Goal: Task Accomplishment & Management: Manage account settings

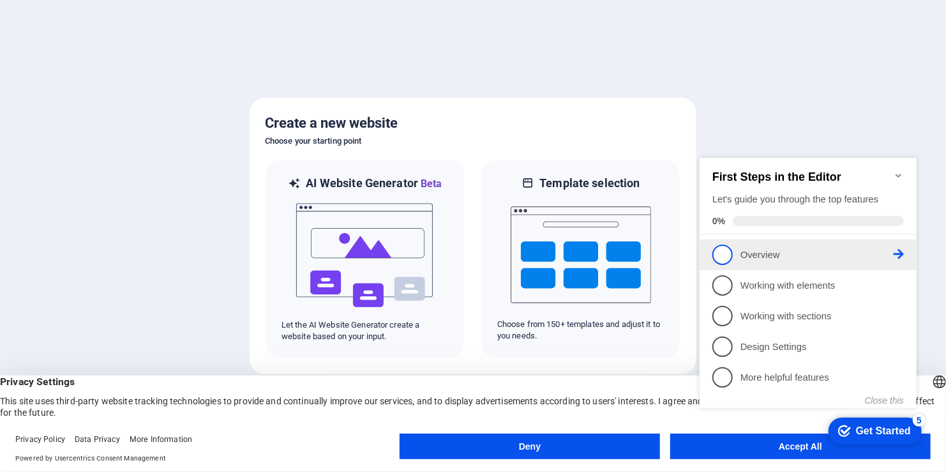
click at [770, 256] on p "Overview - incomplete" at bounding box center [816, 254] width 153 height 13
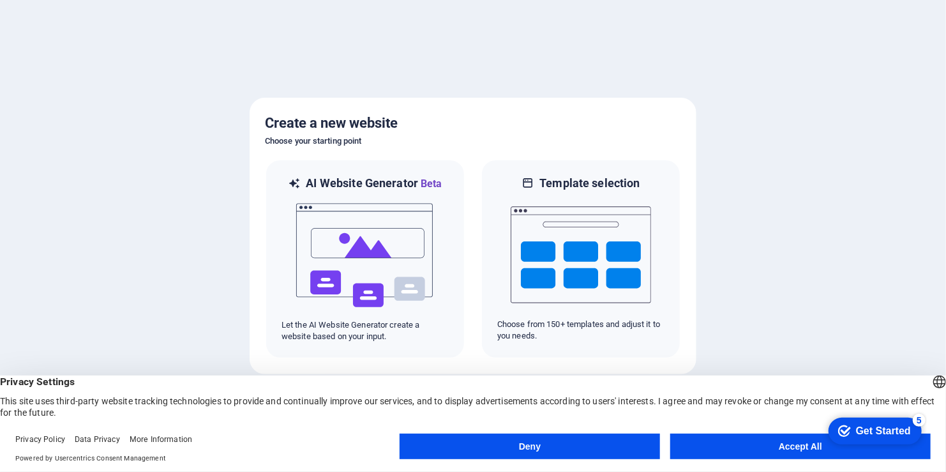
click at [783, 449] on button "Accept All" at bounding box center [800, 447] width 261 height 26
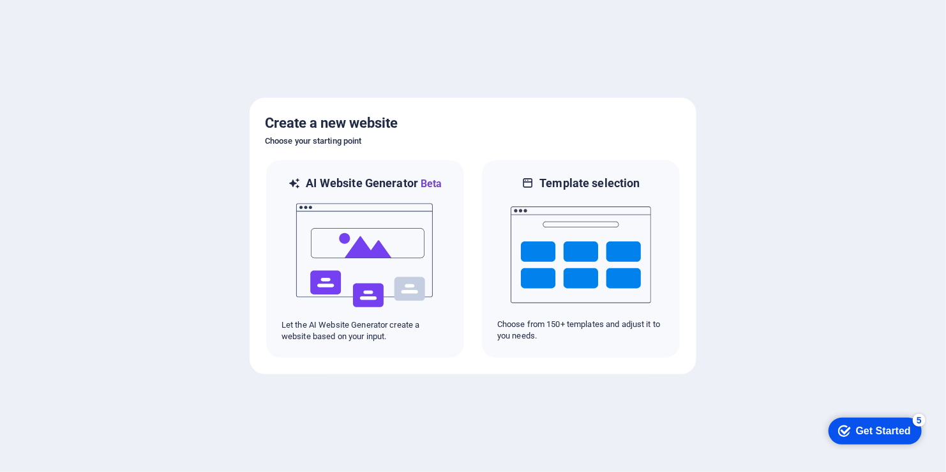
click at [881, 427] on div "Get Started" at bounding box center [883, 430] width 55 height 11
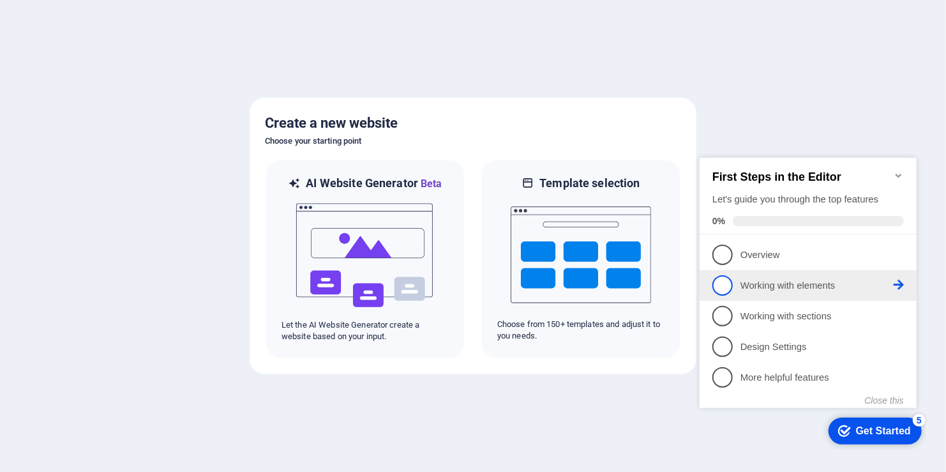
click at [771, 278] on p "Working with elements - incomplete" at bounding box center [816, 284] width 153 height 13
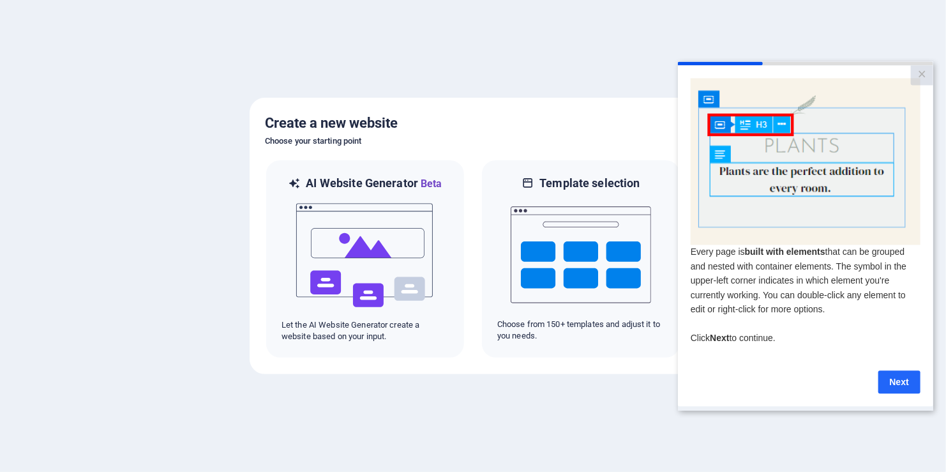
click at [893, 382] on link "Next" at bounding box center [899, 381] width 42 height 23
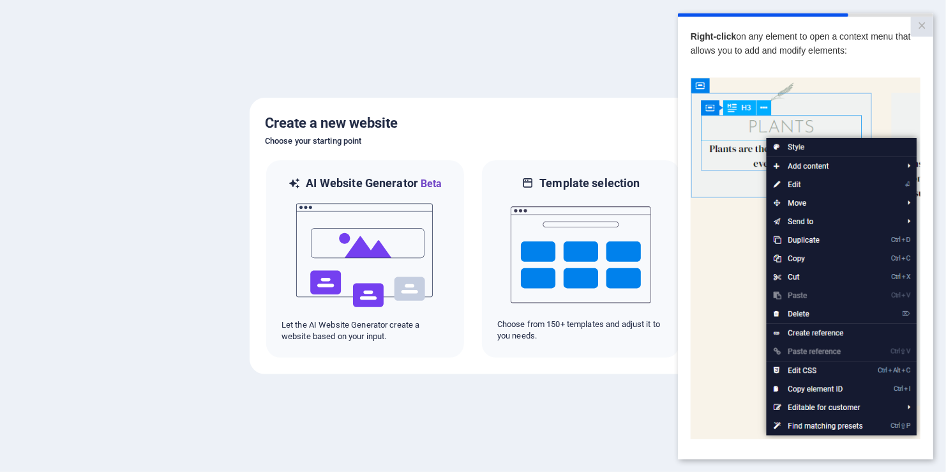
scroll to position [107, 0]
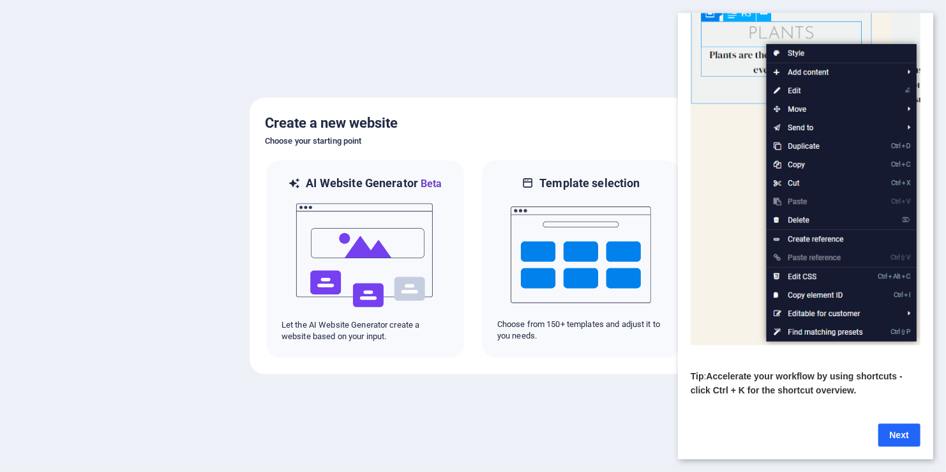
click at [905, 424] on link "Next" at bounding box center [899, 434] width 42 height 23
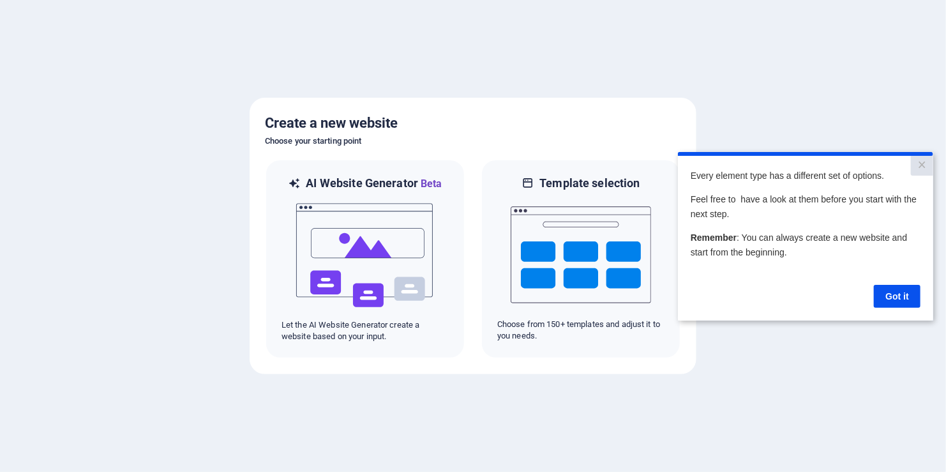
scroll to position [0, 0]
click at [899, 298] on link "Got it" at bounding box center [897, 295] width 47 height 23
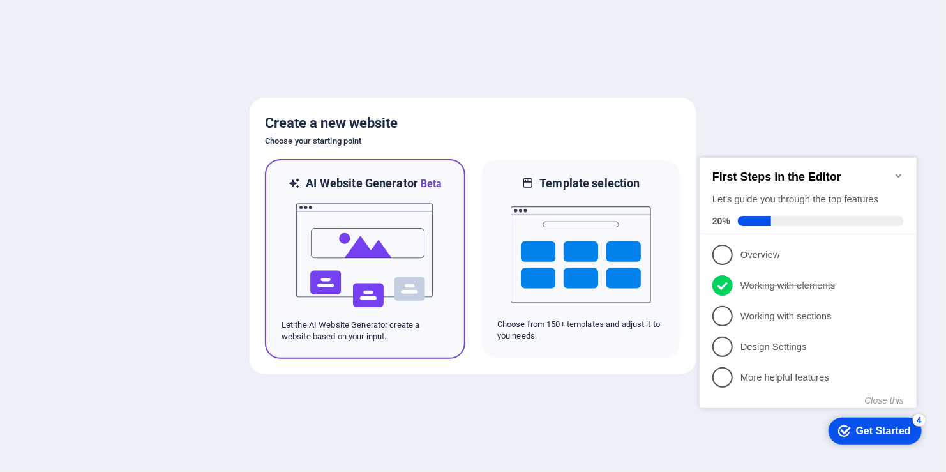
click at [353, 243] on img at bounding box center [365, 256] width 140 height 128
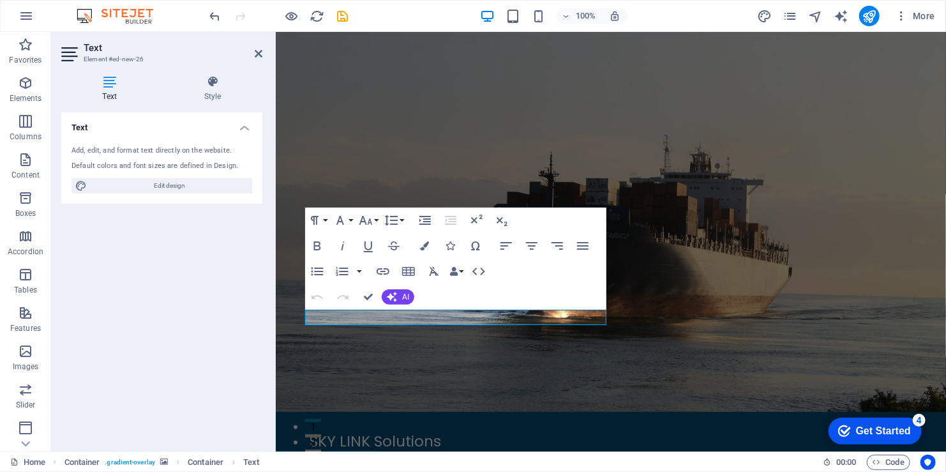
click at [110, 91] on h4 "Text" at bounding box center [112, 88] width 102 height 27
click at [126, 152] on div "Add, edit, and format text directly on the website." at bounding box center [162, 151] width 181 height 11
click at [139, 125] on h4 "Text" at bounding box center [161, 123] width 201 height 23
click at [139, 125] on h4 "Text" at bounding box center [161, 127] width 201 height 31
click at [163, 163] on div "Default colors and font sizes are defined in Design." at bounding box center [162, 166] width 181 height 11
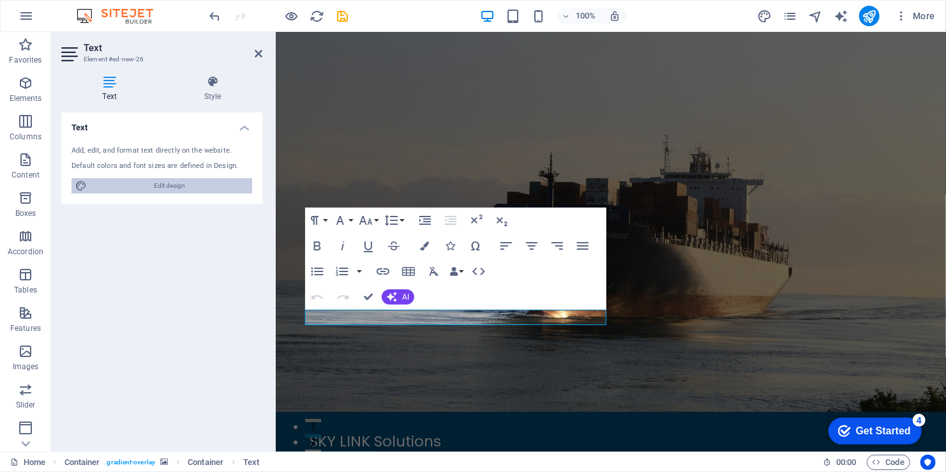
click at [165, 179] on span "Edit design" at bounding box center [170, 185] width 158 height 15
select select "px"
select select "200"
select select "px"
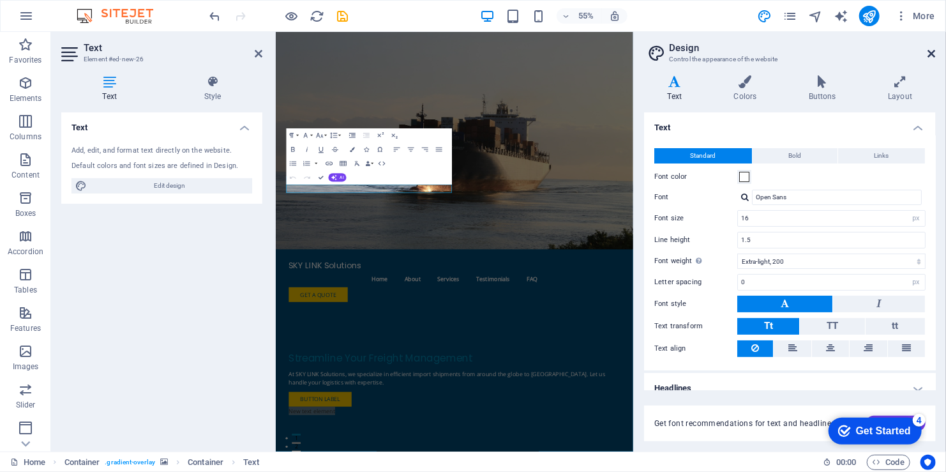
click at [936, 55] on icon at bounding box center [932, 54] width 8 height 10
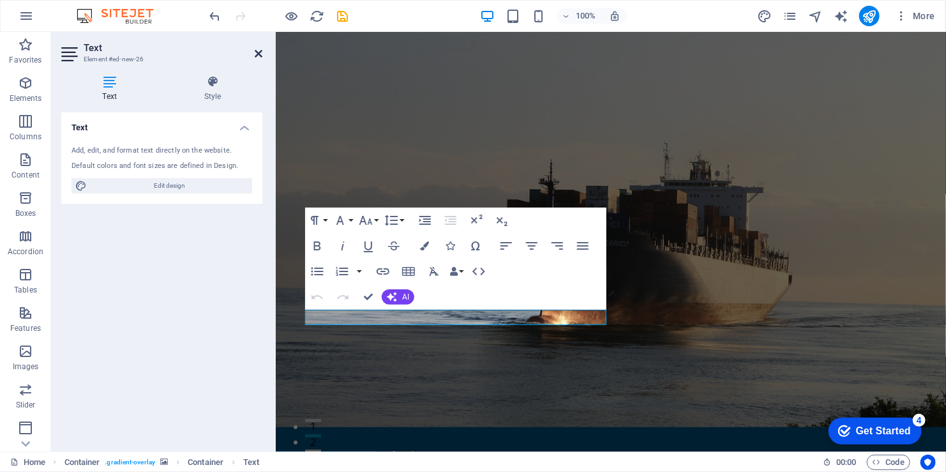
click at [260, 54] on icon at bounding box center [259, 54] width 8 height 10
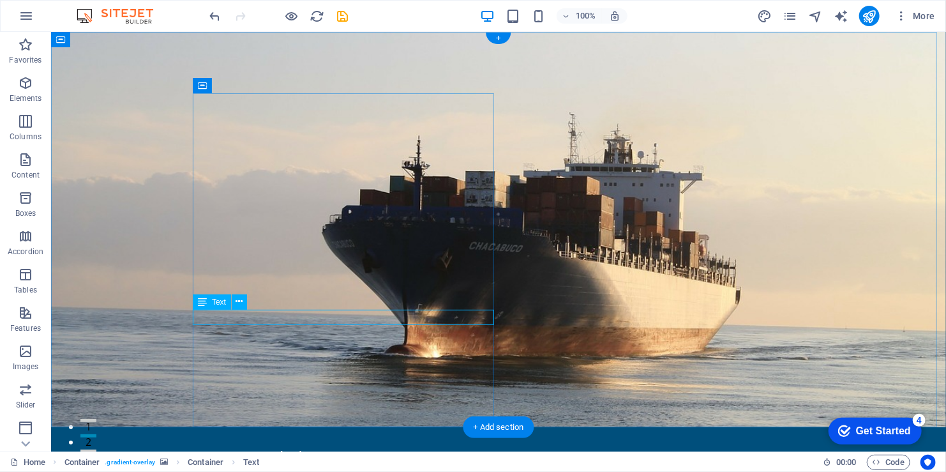
click at [218, 300] on span "Text" at bounding box center [219, 302] width 14 height 8
click at [199, 300] on icon at bounding box center [202, 301] width 9 height 15
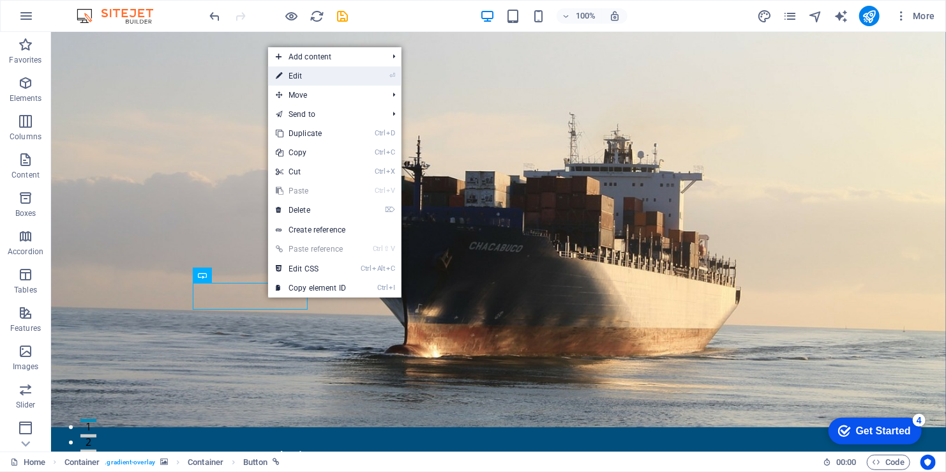
click at [354, 77] on link "⏎ Edit" at bounding box center [311, 75] width 86 height 19
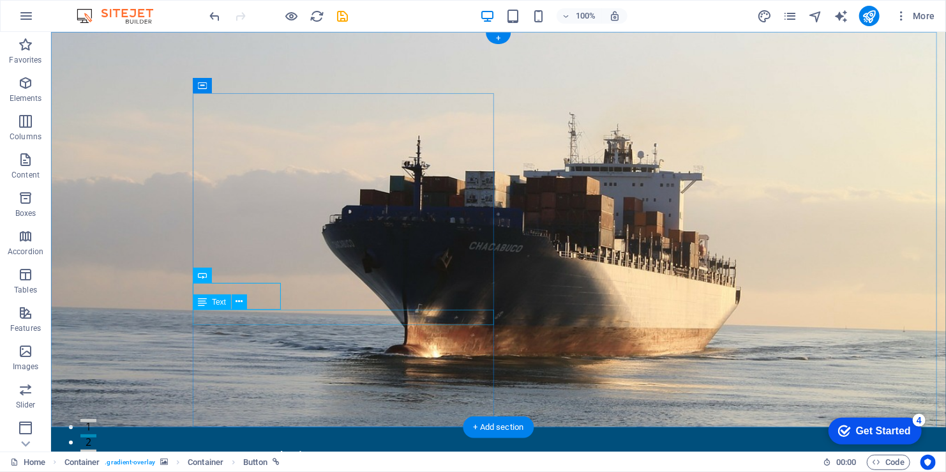
click at [241, 303] on icon at bounding box center [239, 301] width 7 height 13
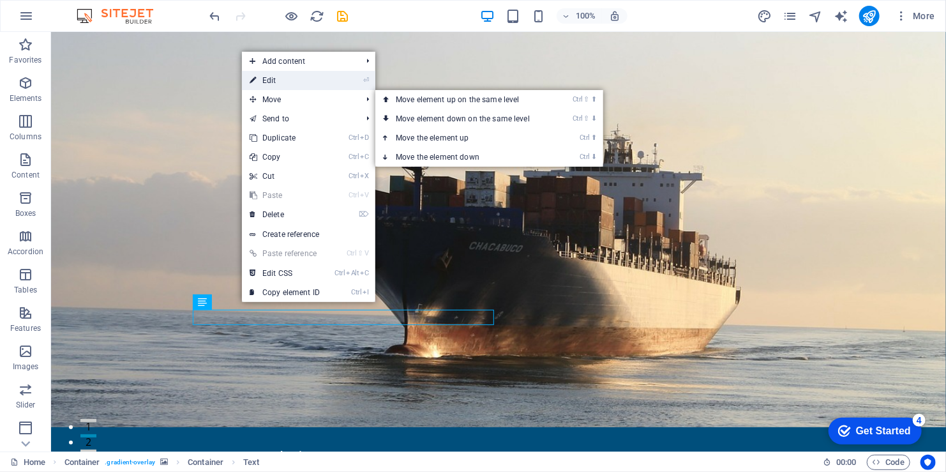
click at [307, 82] on link "⏎ Edit" at bounding box center [285, 80] width 86 height 19
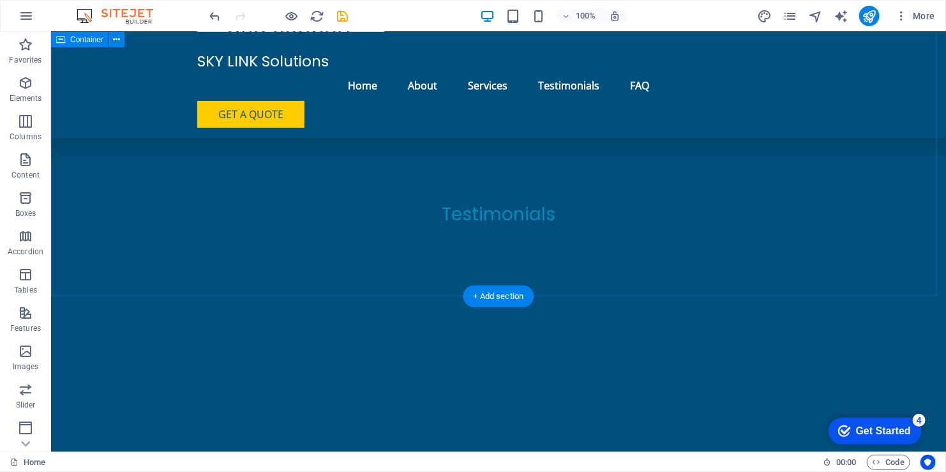
scroll to position [2171, 0]
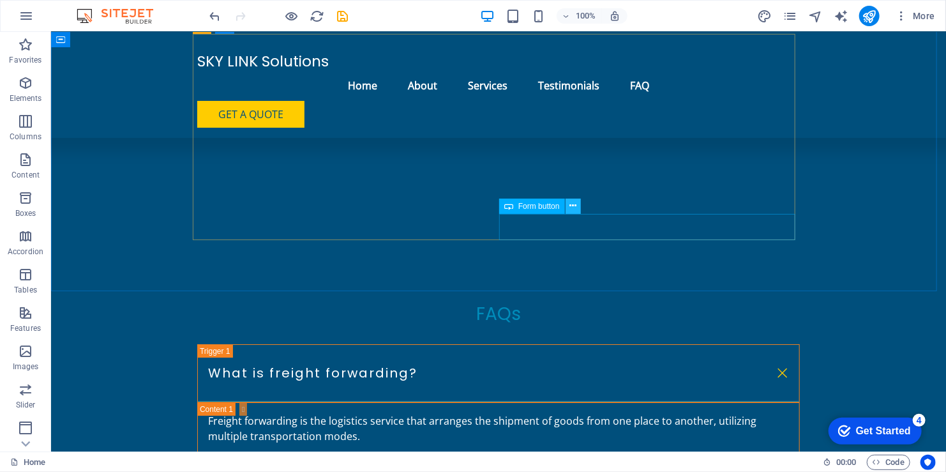
click at [570, 209] on icon at bounding box center [573, 205] width 7 height 13
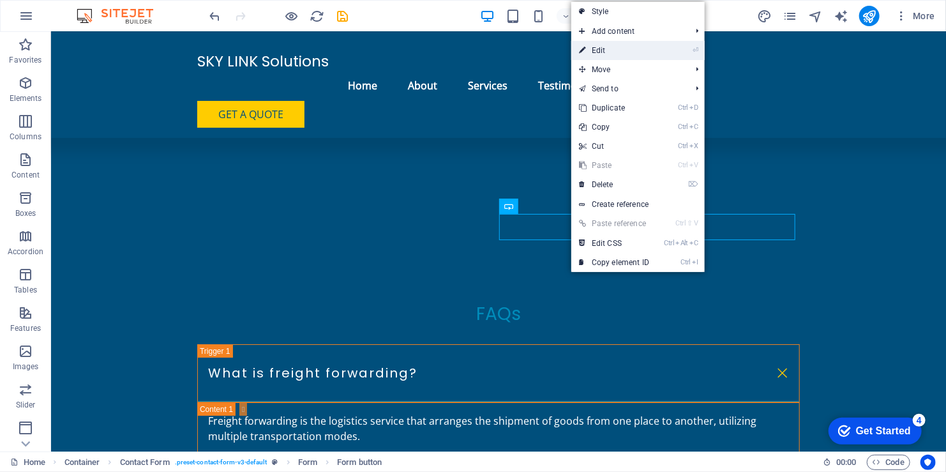
click at [647, 50] on link "⏎ Edit" at bounding box center [614, 50] width 86 height 19
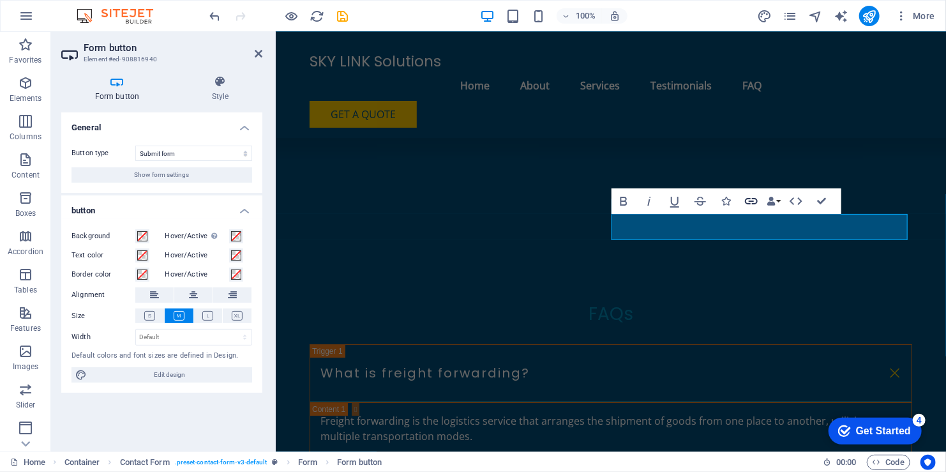
click at [745, 201] on icon "button" at bounding box center [751, 200] width 15 height 15
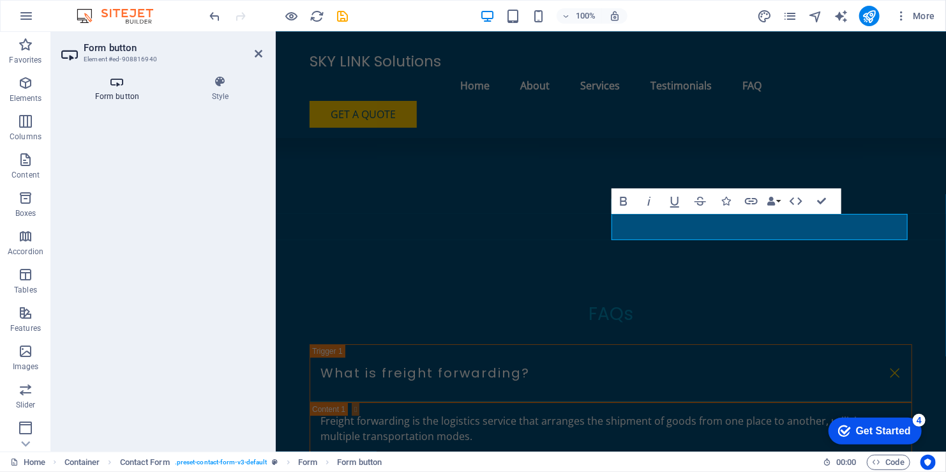
click at [114, 83] on icon at bounding box center [117, 81] width 112 height 13
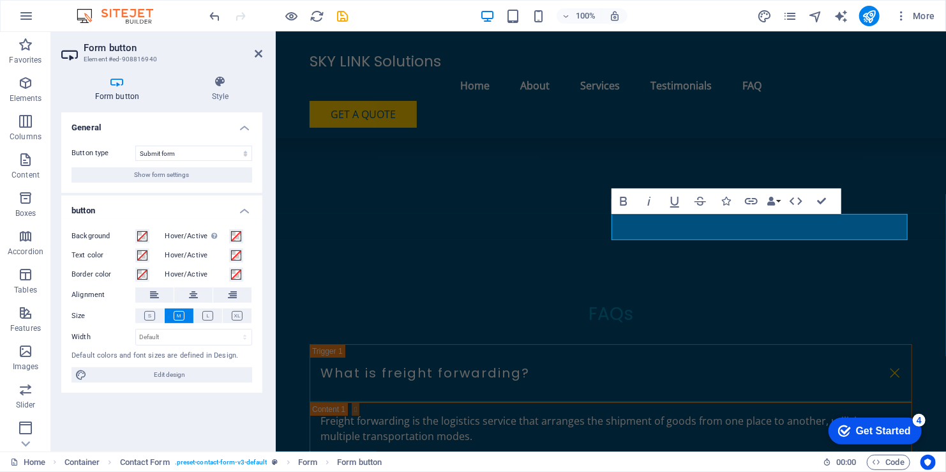
click at [121, 82] on icon at bounding box center [117, 81] width 112 height 13
click at [207, 156] on select "Submit form Reset form No action" at bounding box center [193, 153] width 117 height 15
drag, startPoint x: 207, startPoint y: 156, endPoint x: 214, endPoint y: 155, distance: 7.1
click at [207, 156] on select "Submit form Reset form No action" at bounding box center [193, 153] width 117 height 15
click at [174, 176] on span "Show form settings" at bounding box center [162, 174] width 55 height 15
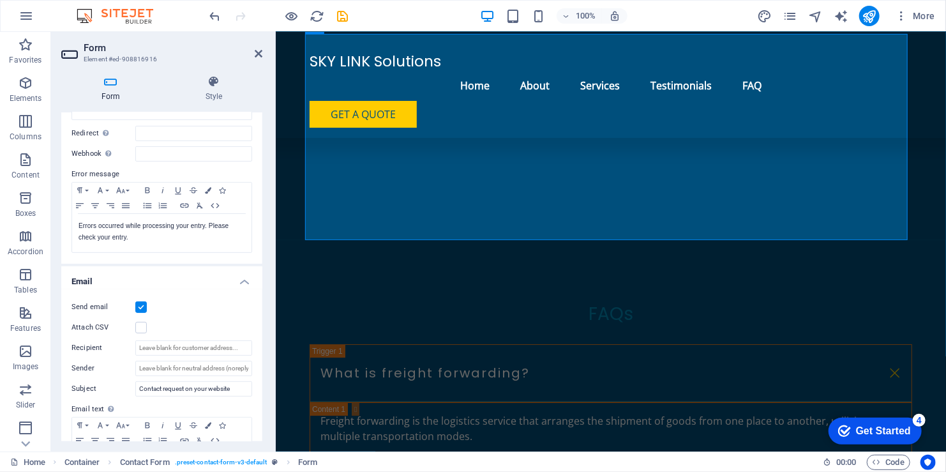
scroll to position [192, 0]
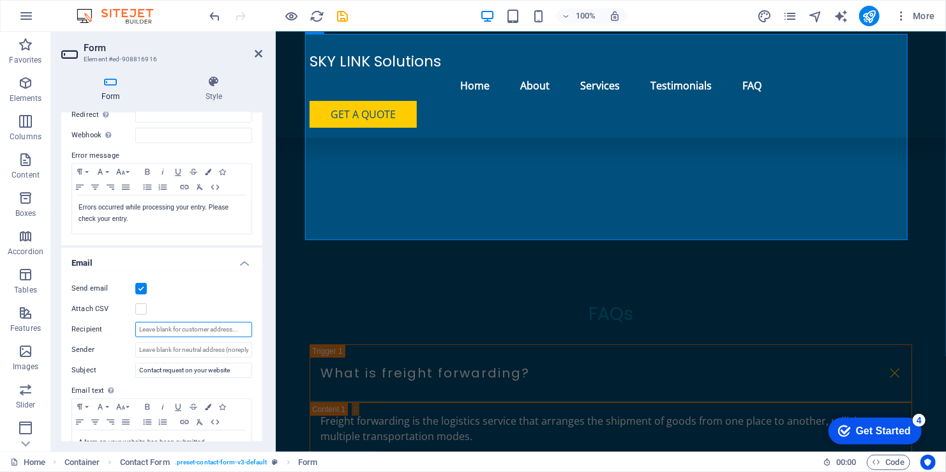
click at [188, 327] on input "Recipient" at bounding box center [193, 329] width 117 height 15
type input "[EMAIL_ADDRESS][DOMAIN_NAME]"
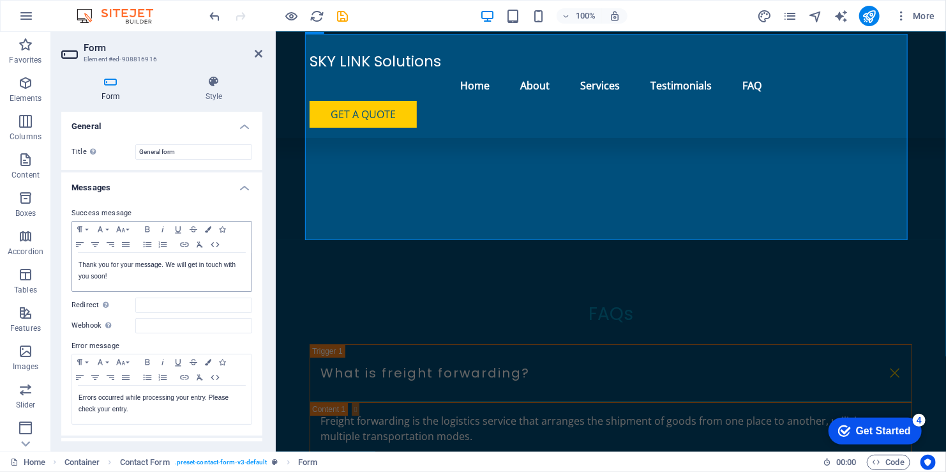
scroll to position [0, 0]
click at [256, 51] on icon at bounding box center [259, 54] width 8 height 10
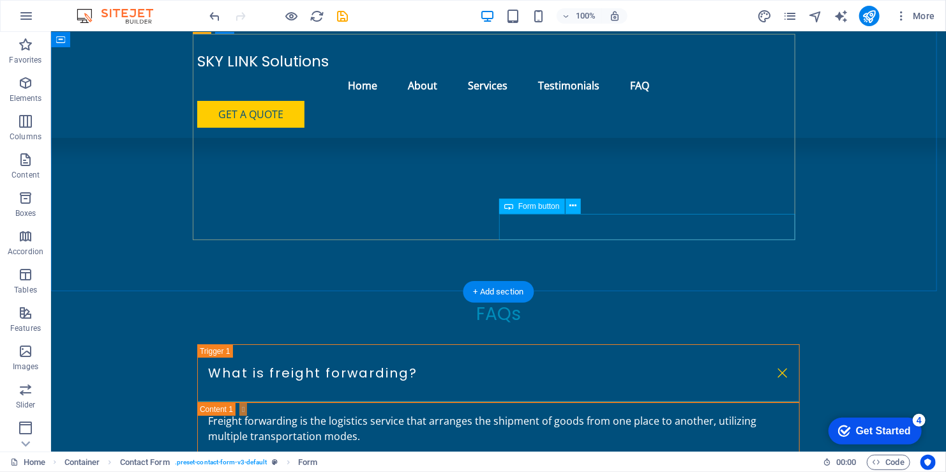
click at [573, 209] on icon at bounding box center [573, 205] width 7 height 13
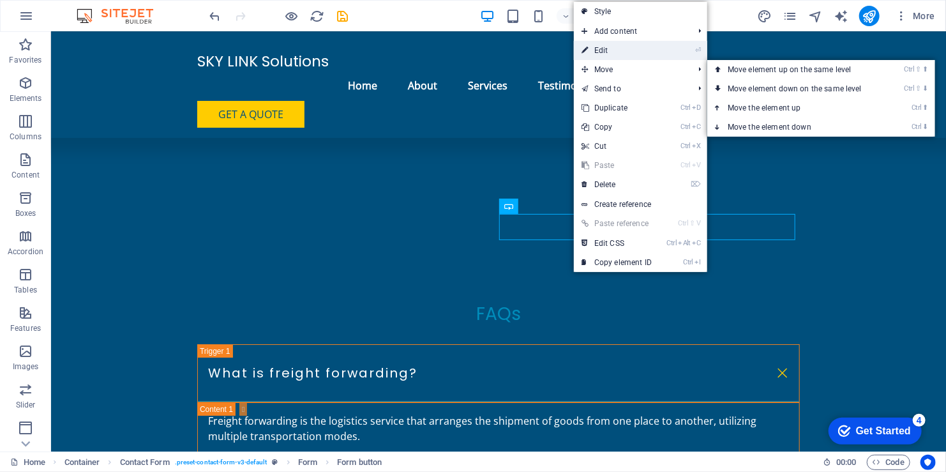
click at [640, 57] on link "⏎ Edit" at bounding box center [617, 50] width 86 height 19
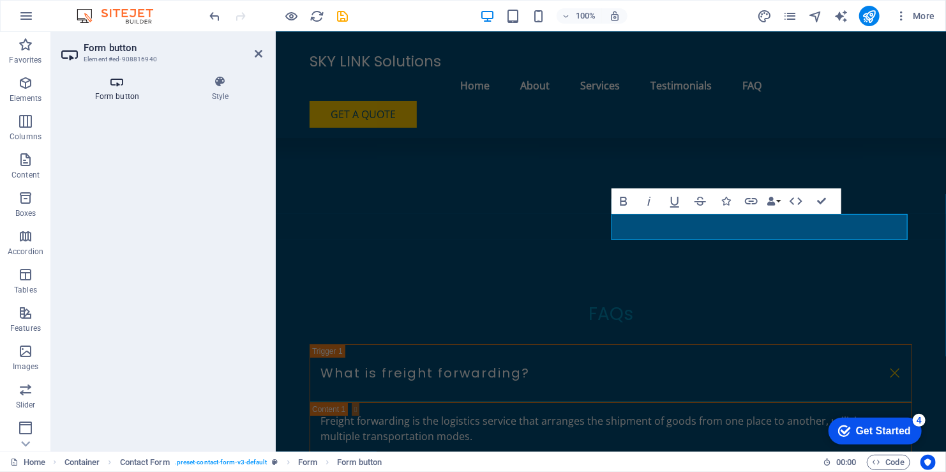
click at [114, 92] on h4 "Form button" at bounding box center [119, 88] width 117 height 27
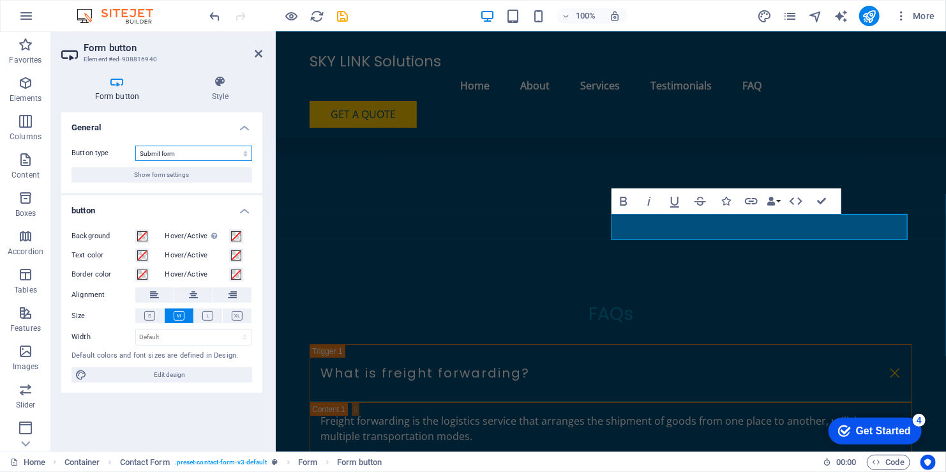
click at [222, 150] on select "Submit form Reset form No action" at bounding box center [193, 153] width 117 height 15
click at [209, 178] on button "Show form settings" at bounding box center [162, 174] width 181 height 15
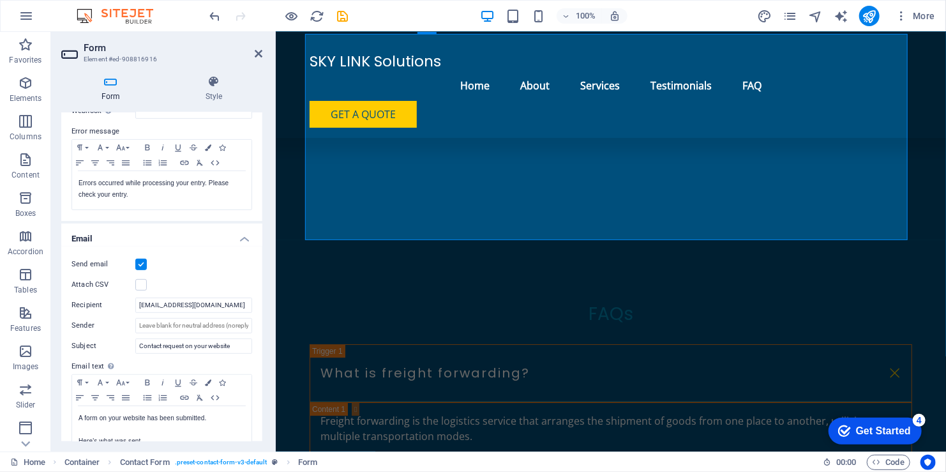
scroll to position [319, 0]
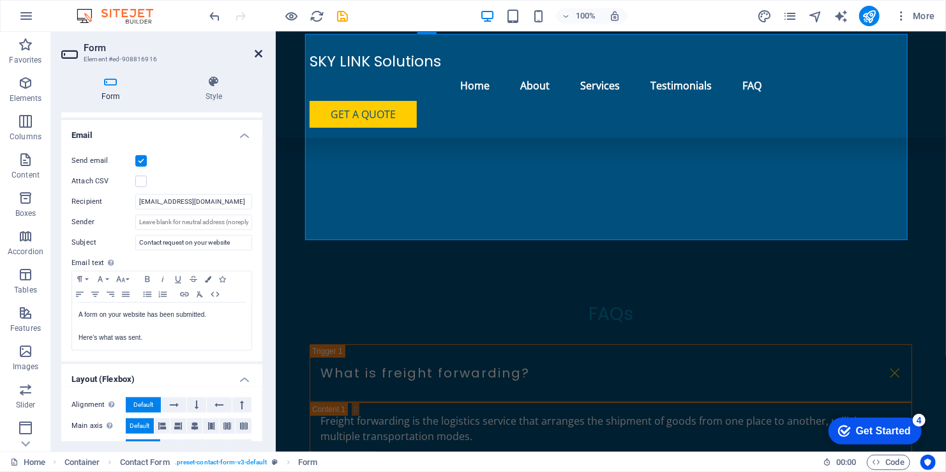
drag, startPoint x: 259, startPoint y: 51, endPoint x: 209, endPoint y: 19, distance: 59.7
click at [259, 51] on icon at bounding box center [259, 54] width 8 height 10
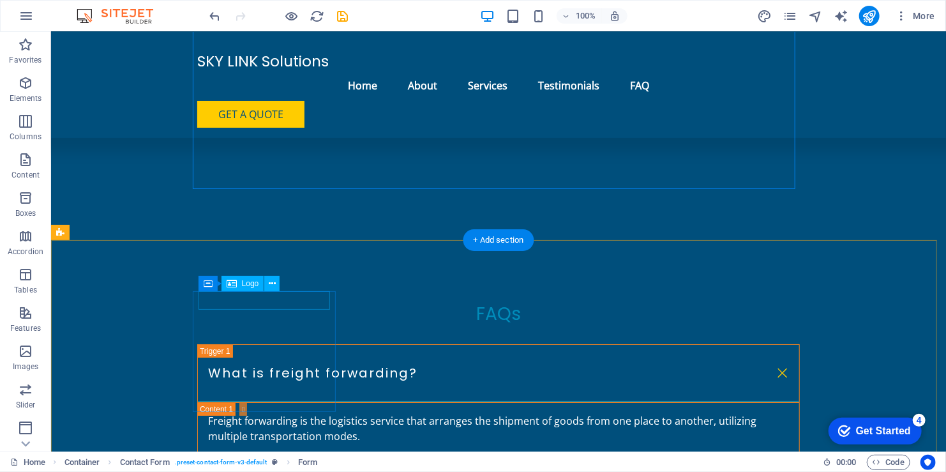
scroll to position [2251, 0]
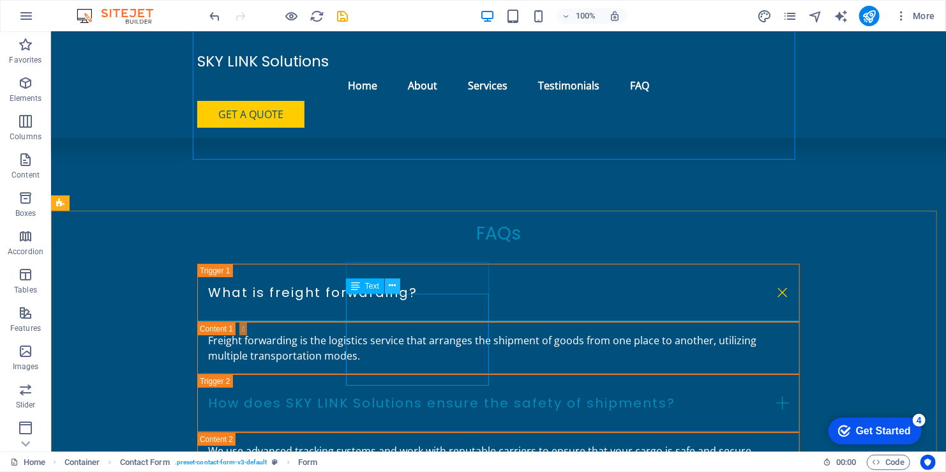
click at [393, 289] on icon at bounding box center [393, 285] width 7 height 13
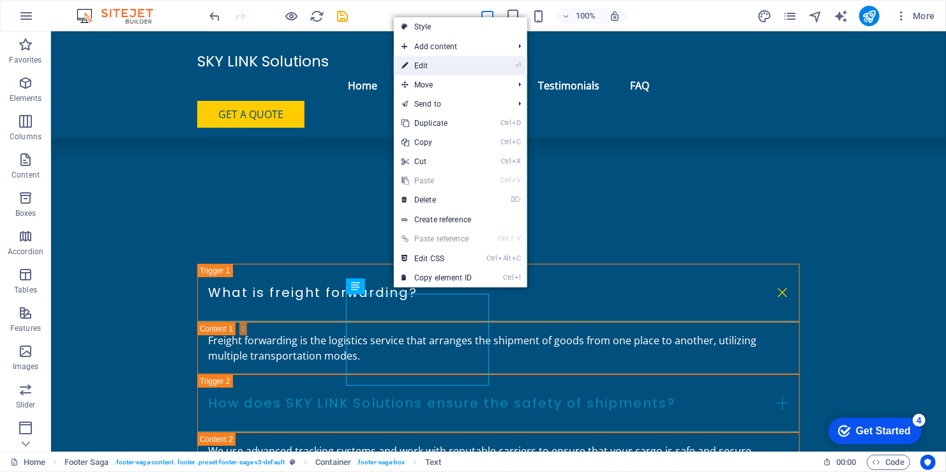
drag, startPoint x: 467, startPoint y: 68, endPoint x: 193, endPoint y: 49, distance: 274.6
click at [467, 68] on link "⏎ Edit" at bounding box center [437, 65] width 86 height 19
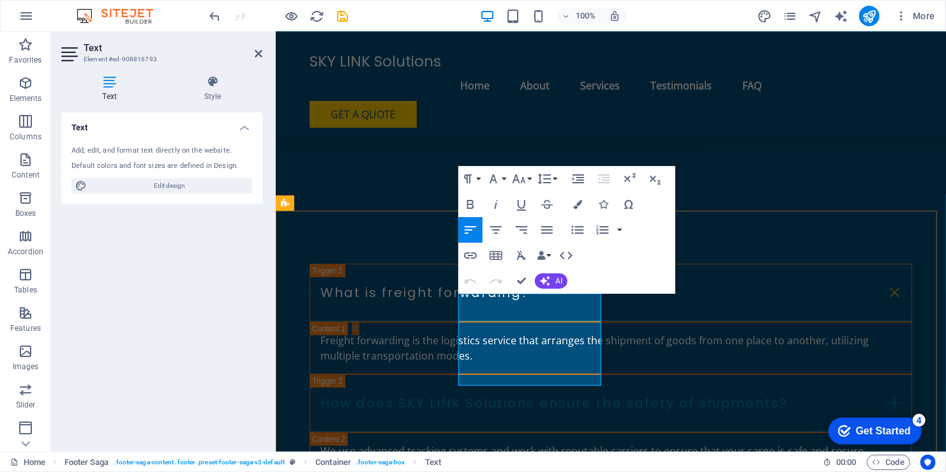
click at [487, 294] on div "Paragraph Format Normal Heading 1 Heading 2 Heading 3 Heading 4 Heading 5 Headi…" at bounding box center [566, 230] width 217 height 128
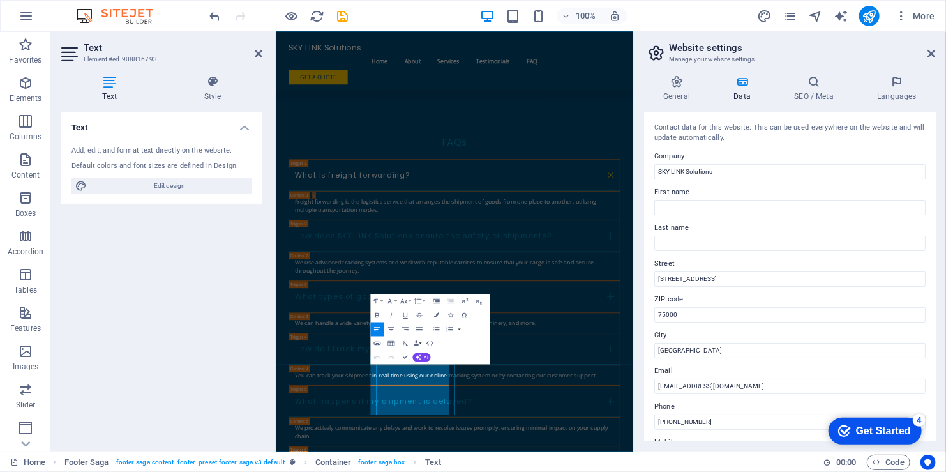
scroll to position [1908, 0]
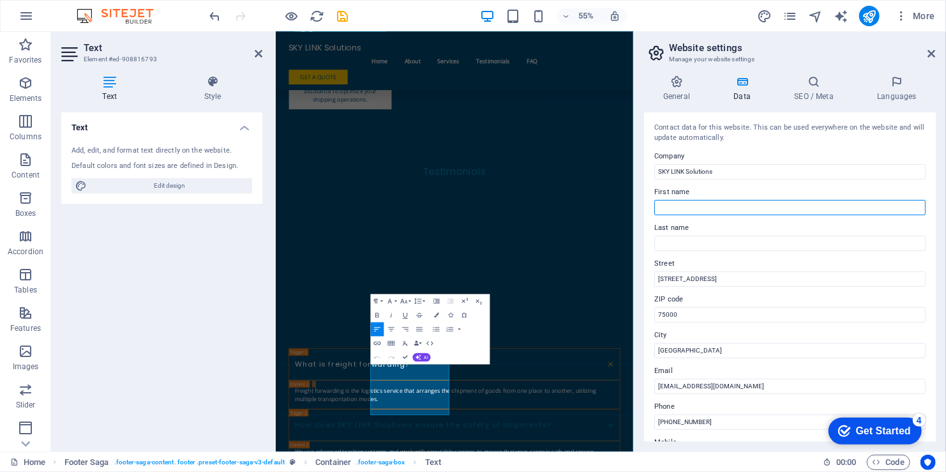
click at [738, 211] on input "First name" at bounding box center [790, 207] width 271 height 15
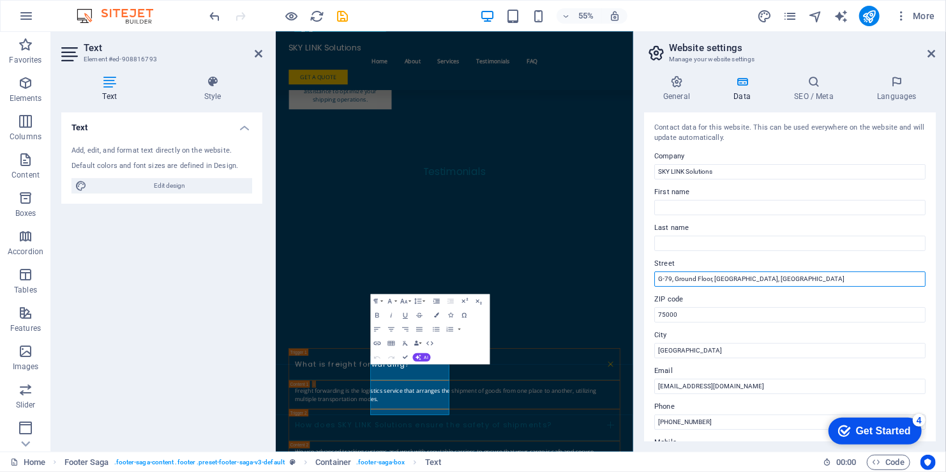
type input "G-79, Ground Floor, [GEOGRAPHIC_DATA], [GEOGRAPHIC_DATA]"
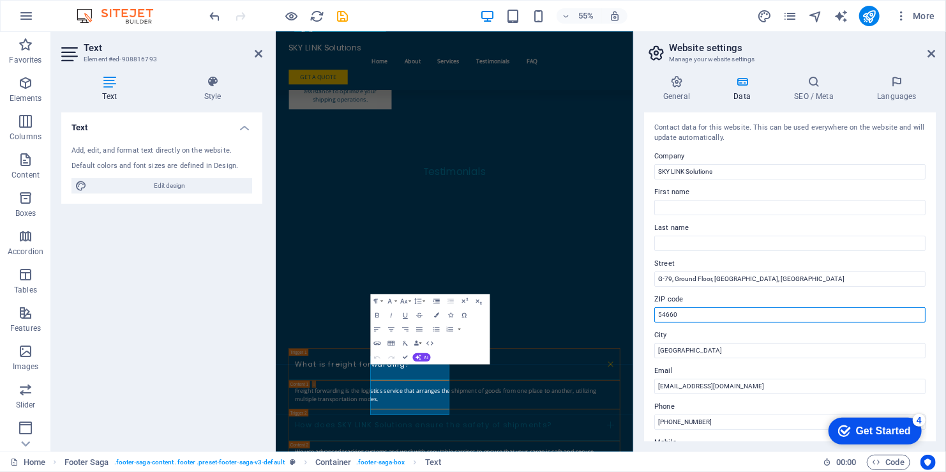
type input "54660"
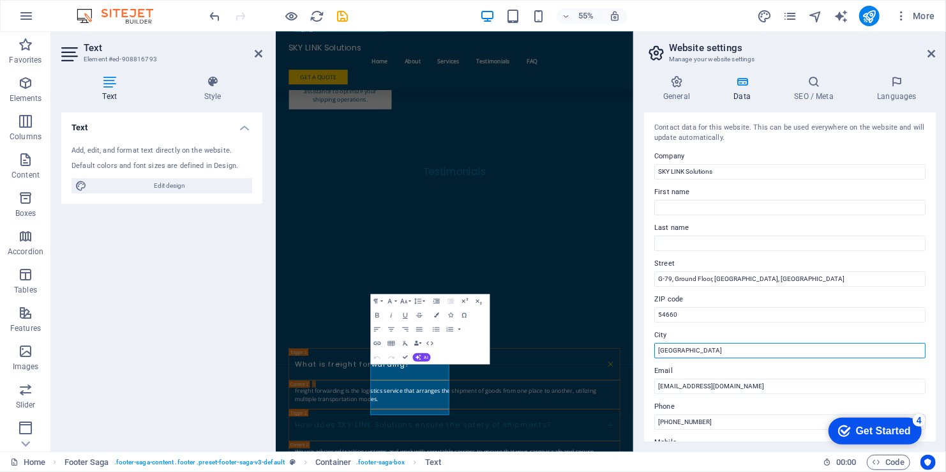
type input "[GEOGRAPHIC_DATA]"
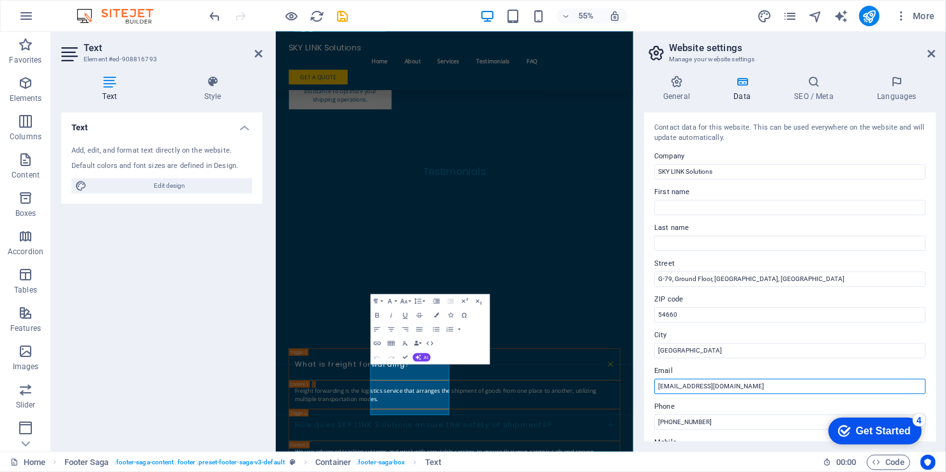
type input "[EMAIL_ADDRESS][DOMAIN_NAME]"
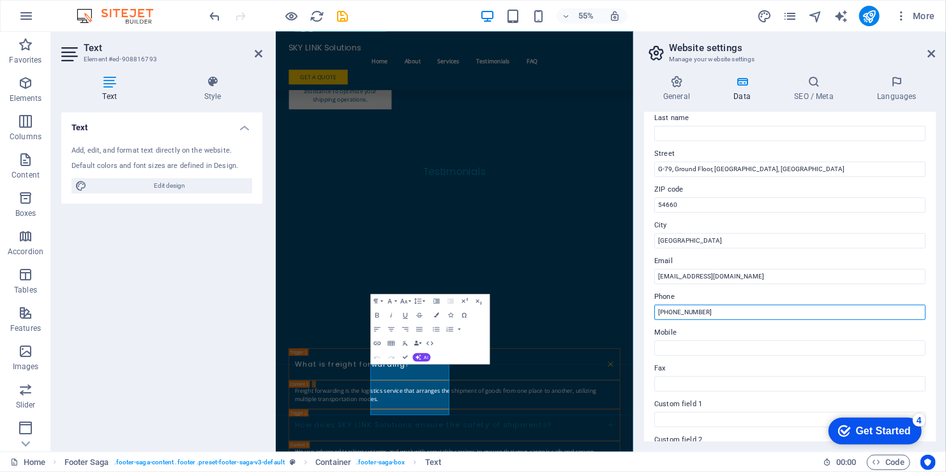
scroll to position [128, 0]
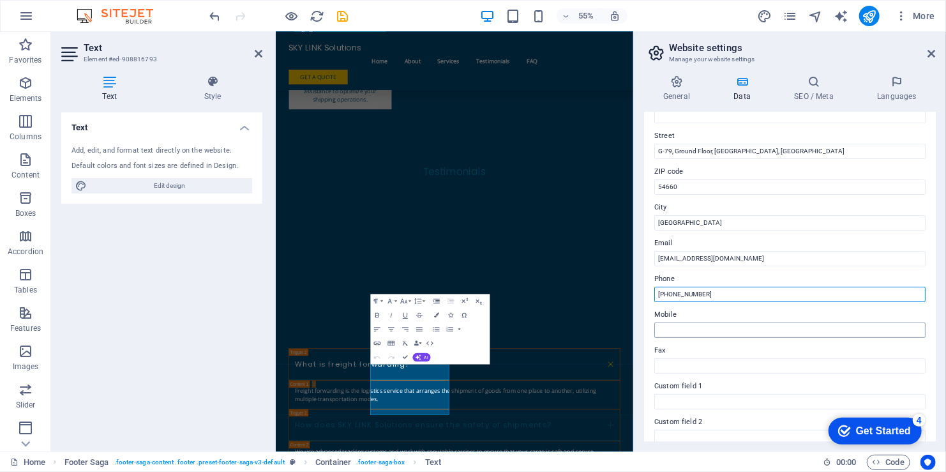
type input "[PHONE_NUMBER]"
click at [780, 329] on input "Mobile" at bounding box center [790, 329] width 271 height 15
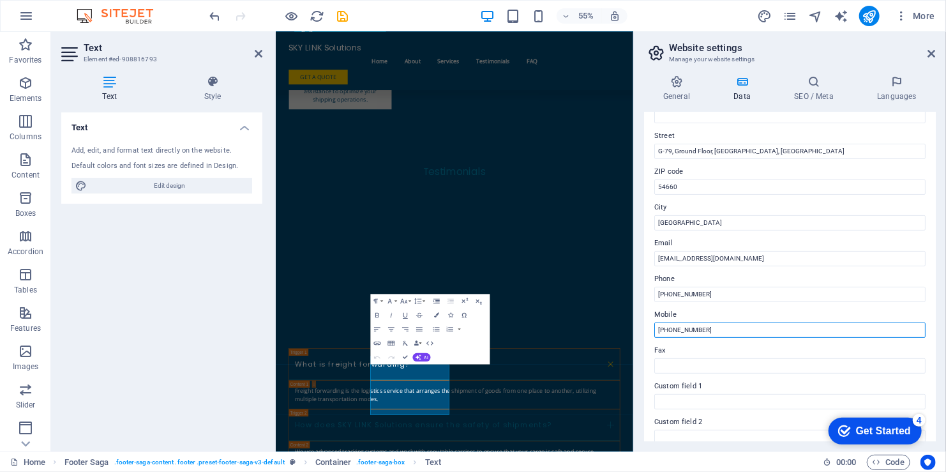
type input "[PHONE_NUMBER]"
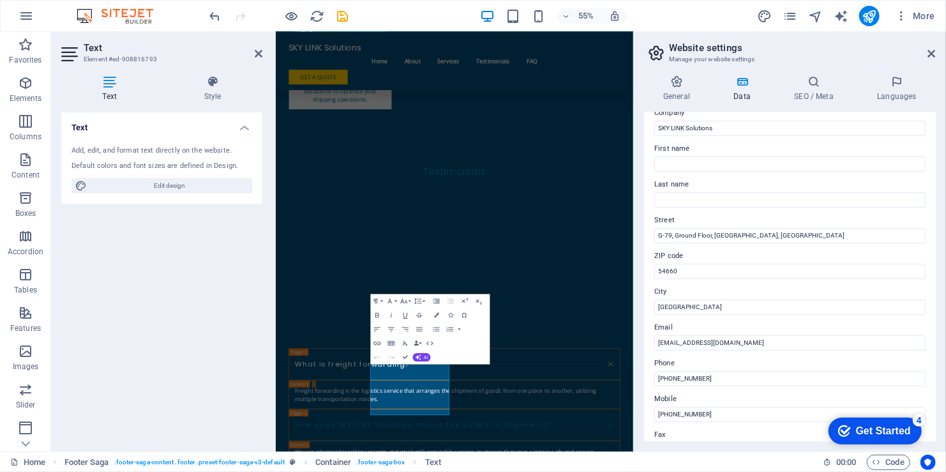
scroll to position [64, 0]
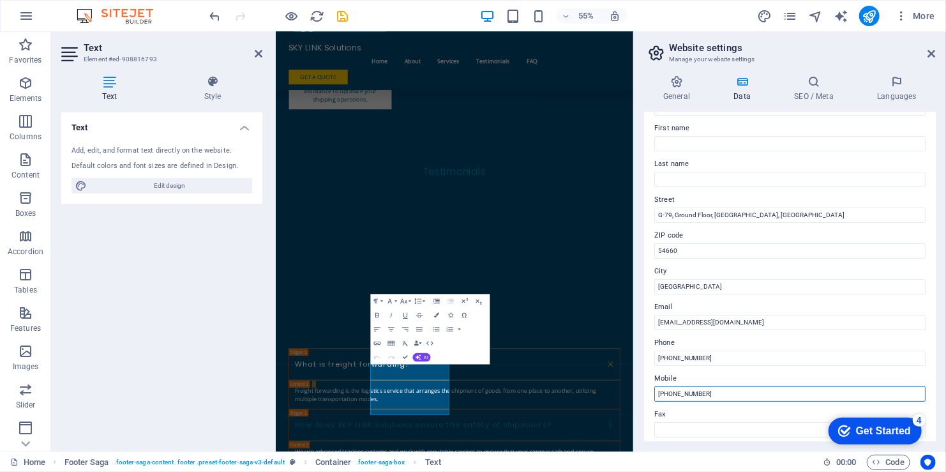
click at [717, 400] on input "[PHONE_NUMBER]" at bounding box center [790, 393] width 271 height 15
click at [730, 390] on input "[PHONE_NUMBER]" at bounding box center [790, 393] width 271 height 15
click at [931, 54] on icon at bounding box center [932, 54] width 8 height 10
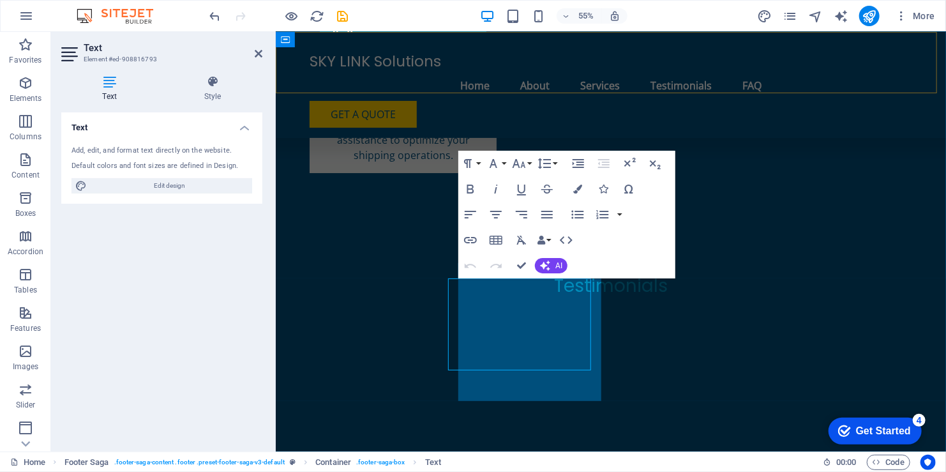
scroll to position [2267, 0]
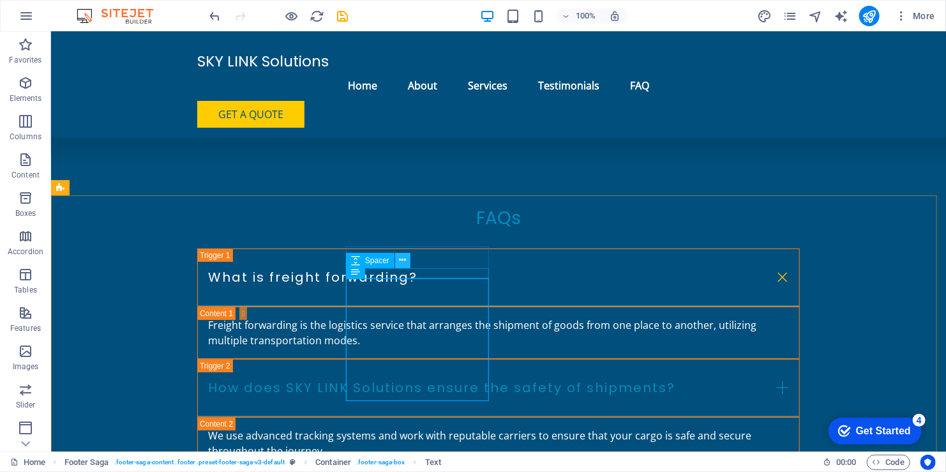
click at [407, 260] on button at bounding box center [402, 260] width 15 height 15
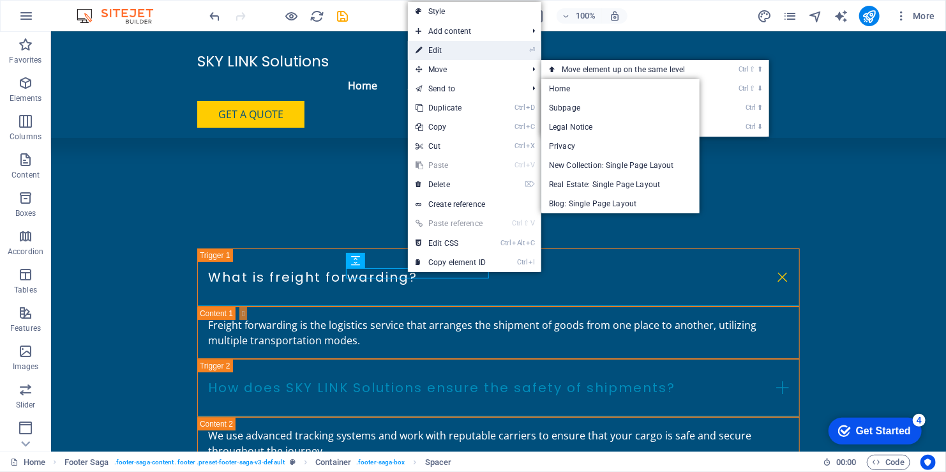
click at [460, 46] on link "⏎ Edit" at bounding box center [451, 50] width 86 height 19
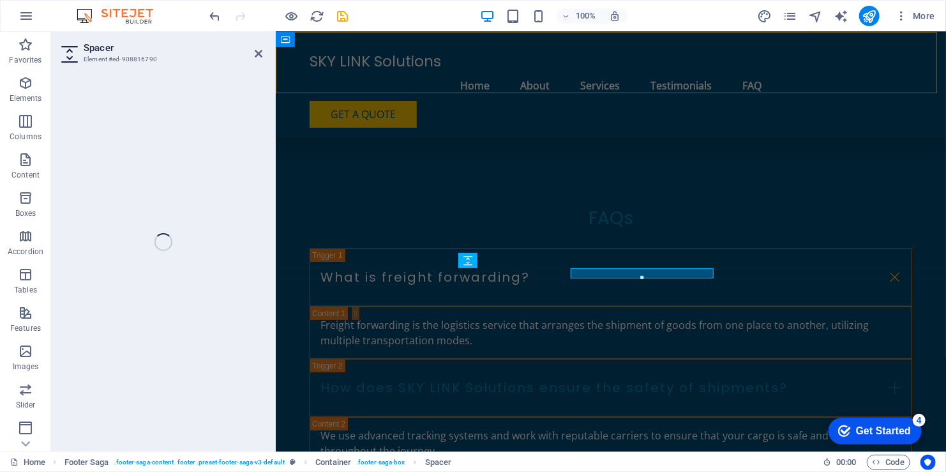
select select "px"
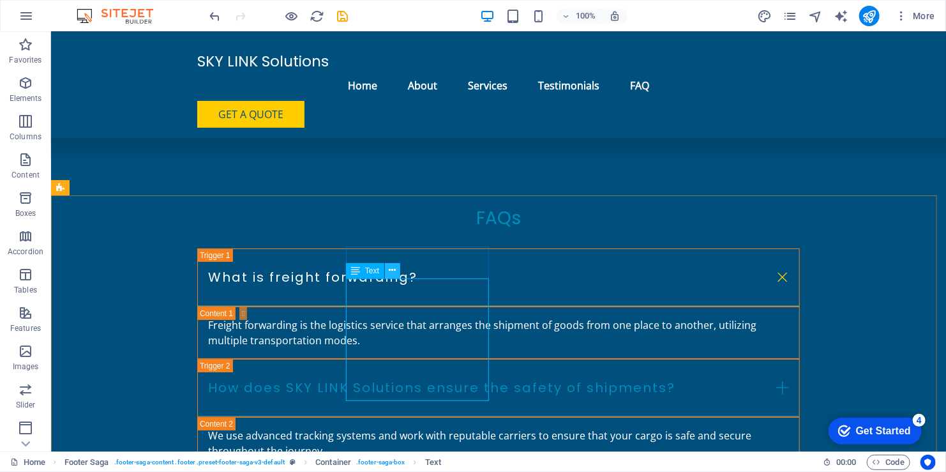
click at [390, 270] on icon at bounding box center [393, 270] width 7 height 13
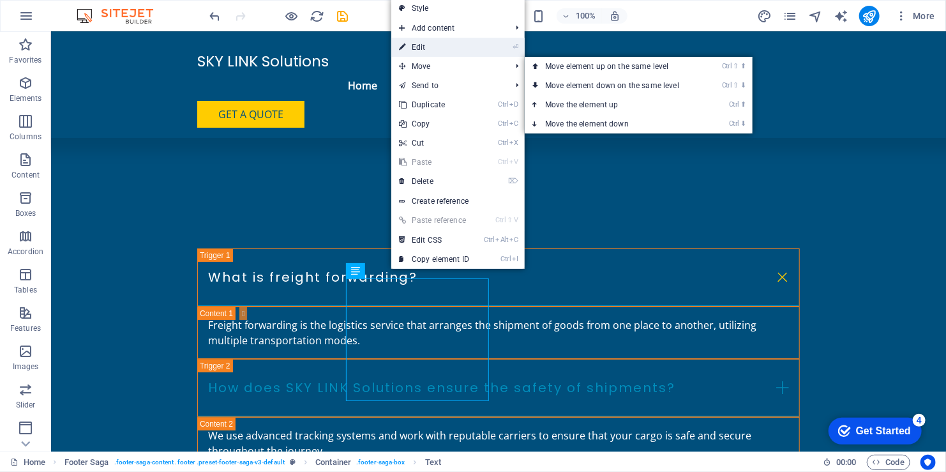
click at [429, 49] on link "⏎ Edit" at bounding box center [434, 47] width 86 height 19
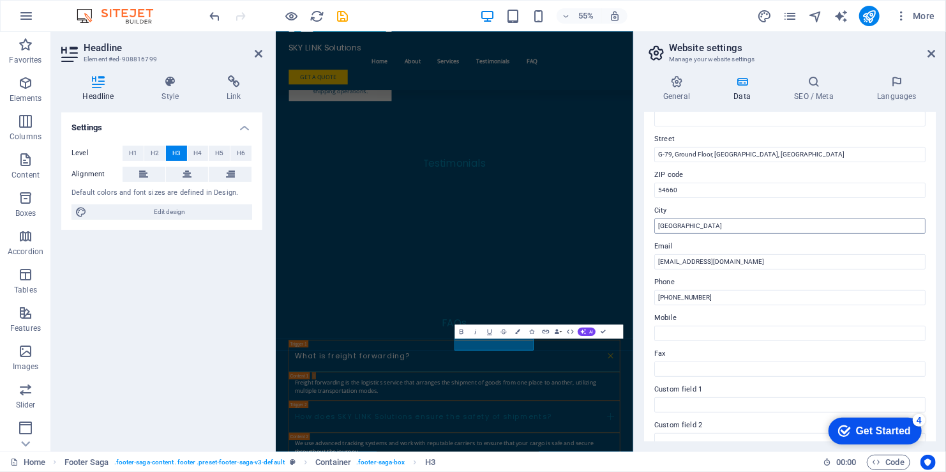
scroll to position [128, 0]
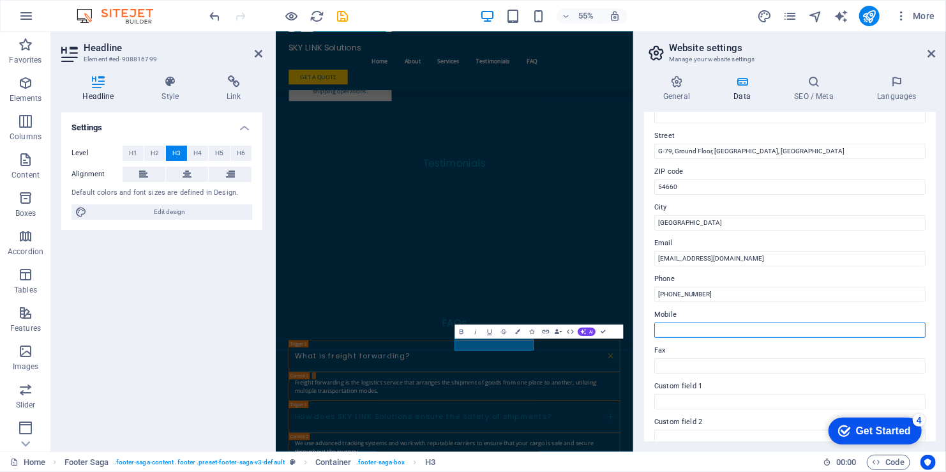
click at [709, 331] on input "Mobile" at bounding box center [790, 329] width 271 height 15
type input "[PHONE_NUMBER]"
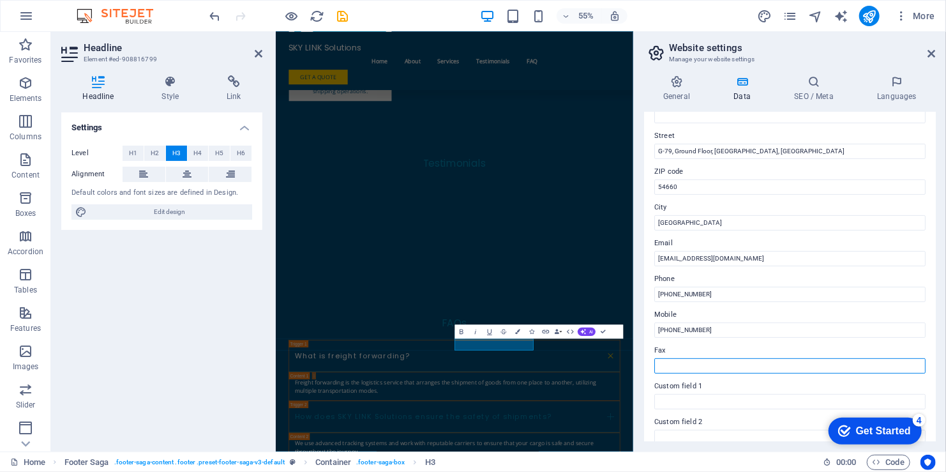
click at [731, 365] on input "Fax" at bounding box center [790, 365] width 271 height 15
click at [934, 52] on icon at bounding box center [932, 54] width 8 height 10
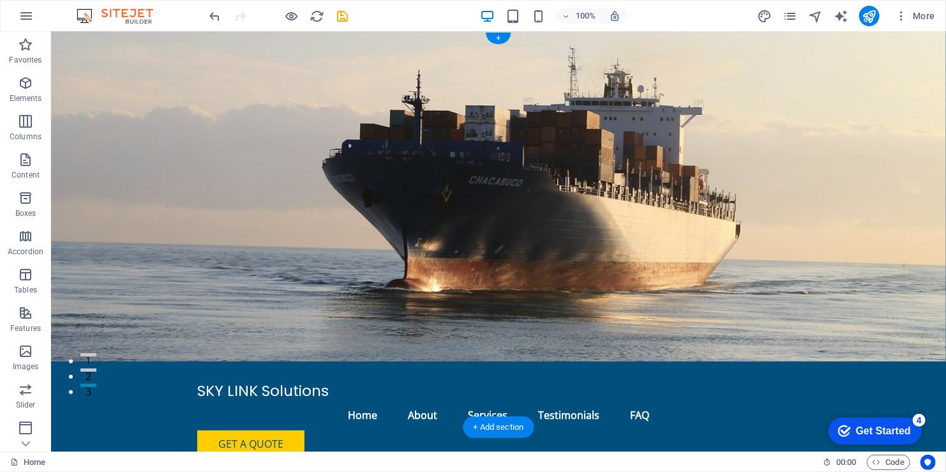
scroll to position [0, 0]
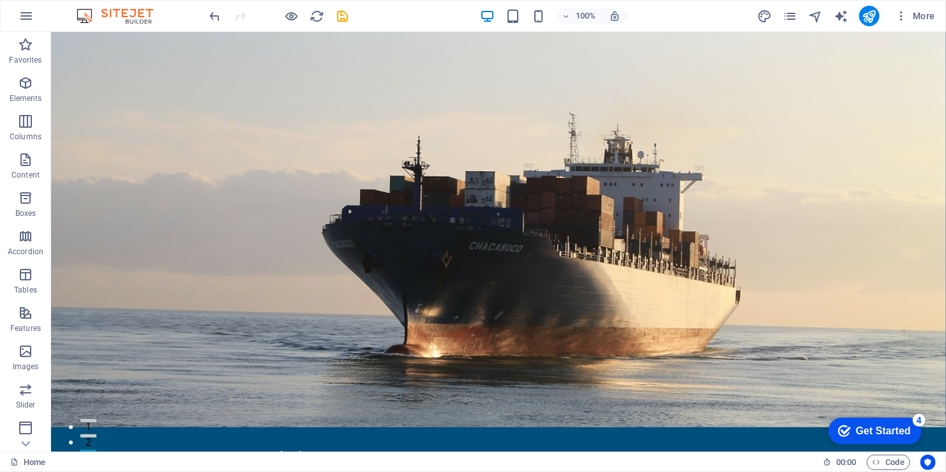
click at [871, 428] on div "Get Started" at bounding box center [883, 430] width 55 height 11
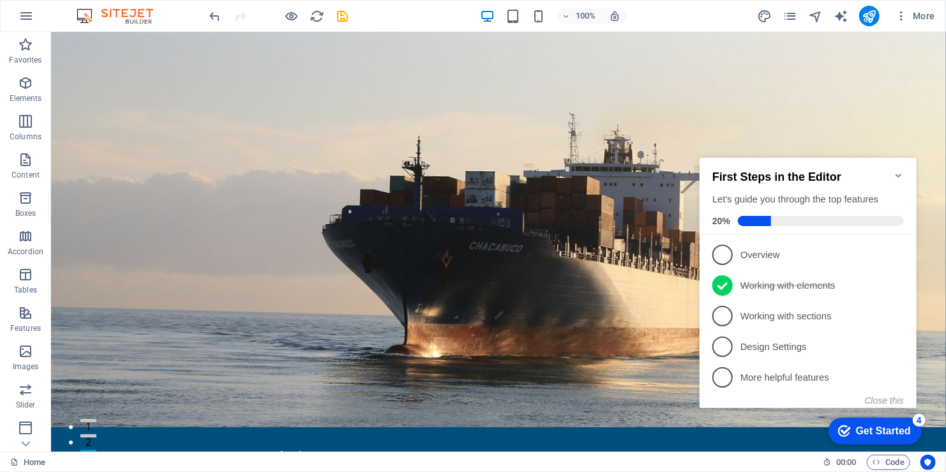
click at [871, 428] on div "Get Started" at bounding box center [883, 430] width 55 height 11
